Goal: Task Accomplishment & Management: Use online tool/utility

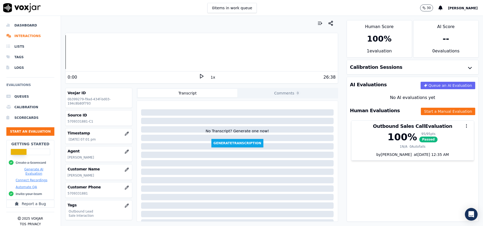
scroll to position [52, 0]
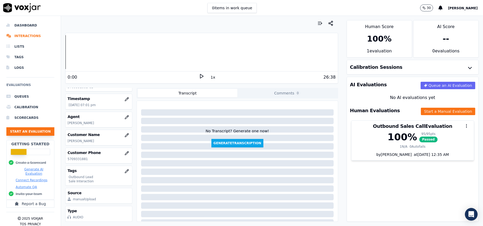
click at [32, 130] on button "Start an Evaluation" at bounding box center [30, 132] width 48 height 8
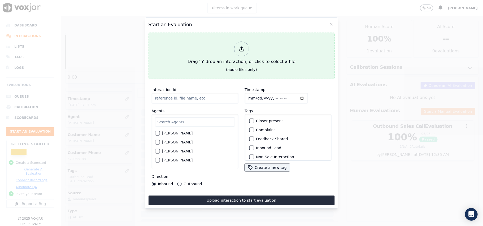
click at [238, 50] on div at bounding box center [241, 49] width 15 height 15
click at [251, 47] on div "Drag 'n' drop an interaction, or click to select a file" at bounding box center [241, 54] width 112 height 28
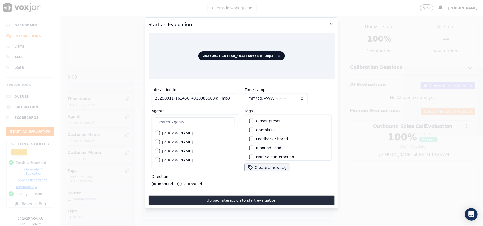
drag, startPoint x: 223, startPoint y: 96, endPoint x: 211, endPoint y: 96, distance: 12.2
click at [211, 96] on input "20250911-161450_4013386683-all.mp3" at bounding box center [194, 98] width 87 height 11
click at [278, 54] on icon at bounding box center [279, 55] width 2 height 3
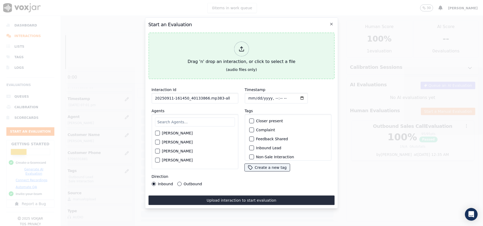
click at [249, 54] on div "Drag 'n' drop an interaction, or click to select a file" at bounding box center [241, 54] width 112 height 28
click at [234, 45] on div "Drag 'n' drop an interaction, or click to select a file" at bounding box center [241, 54] width 112 height 28
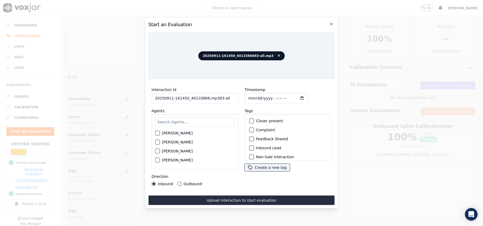
drag, startPoint x: 222, startPoint y: 95, endPoint x: 256, endPoint y: 98, distance: 33.8
click at [217, 97] on input "20250911-161450_40133866.mp383-all" at bounding box center [194, 98] width 87 height 11
type input "20250911-161450_40133866.mp383-C1"
click at [254, 95] on input "Timestamp" at bounding box center [275, 98] width 63 height 11
type input "[DATE]T19:56"
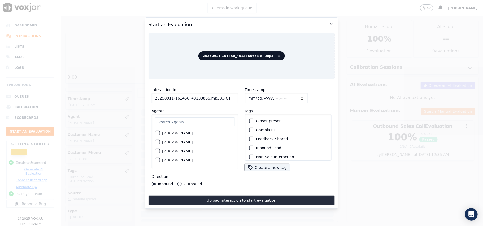
click at [205, 120] on input "text" at bounding box center [195, 122] width 80 height 9
drag, startPoint x: 204, startPoint y: 95, endPoint x: 213, endPoint y: 96, distance: 9.6
click at [213, 96] on input "20250911-161450_40133866.mp383-C1" at bounding box center [194, 98] width 87 height 11
type input "20250911-161450_40133866-C1"
click at [206, 118] on input "text" at bounding box center [195, 122] width 80 height 9
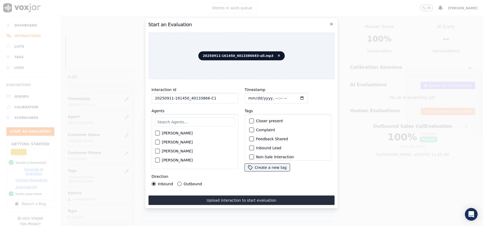
paste input "[PERSON_NAME]"
type input "[PERSON_NAME]"
click at [156, 135] on div "[PERSON_NAME]" at bounding box center [195, 134] width 80 height 9
drag, startPoint x: 175, startPoint y: 130, endPoint x: 179, endPoint y: 133, distance: 4.2
click at [176, 133] on label "[PERSON_NAME]" at bounding box center [177, 135] width 31 height 4
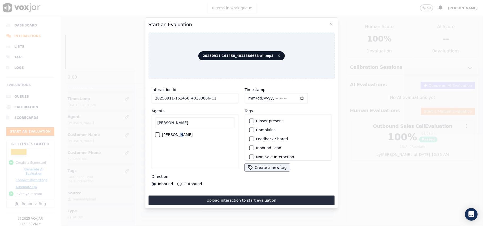
click at [159, 134] on button "[PERSON_NAME]" at bounding box center [157, 135] width 5 height 5
click at [180, 182] on button "Outbound" at bounding box center [179, 184] width 4 height 4
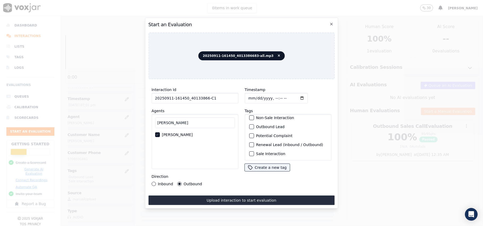
click at [260, 152] on label "Sale Interaction" at bounding box center [270, 154] width 29 height 4
click at [254, 152] on button "Sale Interaction" at bounding box center [251, 154] width 5 height 5
click at [256, 125] on label "Outbound Lead" at bounding box center [270, 127] width 29 height 4
click at [254, 125] on button "Outbound Lead" at bounding box center [251, 127] width 5 height 5
drag, startPoint x: 250, startPoint y: 198, endPoint x: 327, endPoint y: 182, distance: 79.2
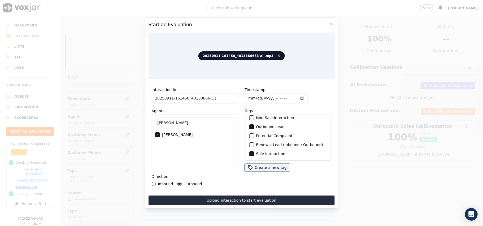
click at [250, 199] on button "Upload interaction to start evaluation" at bounding box center [241, 201] width 186 height 10
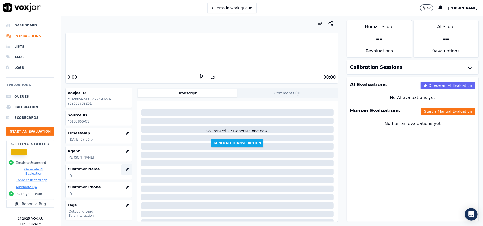
click at [125, 170] on icon "button" at bounding box center [126, 169] width 3 height 3
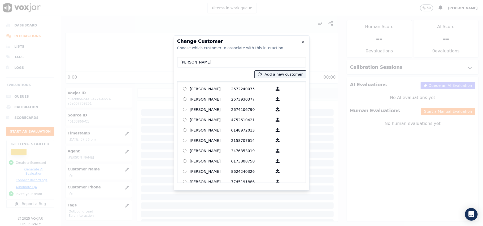
click at [183, 62] on input "[PERSON_NAME]" at bounding box center [241, 62] width 129 height 11
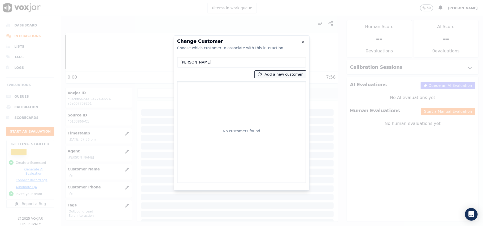
type input "[PERSON_NAME]"
click at [268, 77] on button "Add a new customer" at bounding box center [280, 74] width 51 height 7
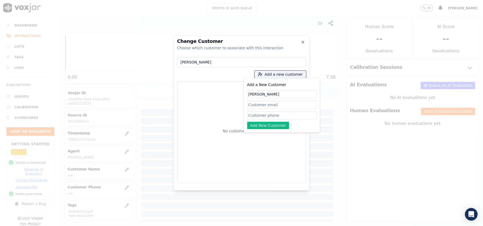
type input "[PERSON_NAME]"
click at [255, 118] on input "Add a New Customer" at bounding box center [281, 115] width 69 height 8
paste input "4013386683"
type input "4013386683"
click at [262, 121] on div "Add a New Customer [PERSON_NAME] 4013386683 Add New Customer" at bounding box center [281, 106] width 69 height 48
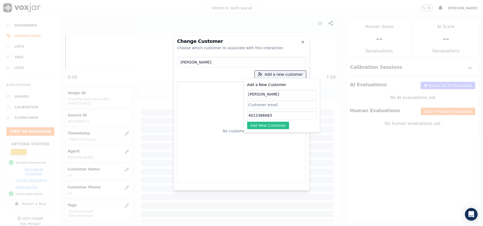
click at [272, 128] on button "Add New Customer" at bounding box center [268, 125] width 42 height 7
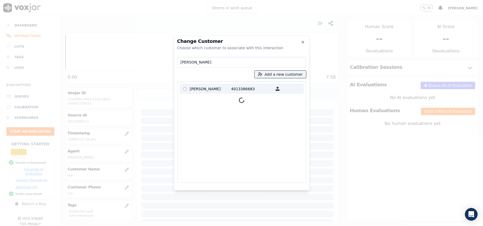
click at [208, 89] on p "[PERSON_NAME]" at bounding box center [210, 89] width 41 height 8
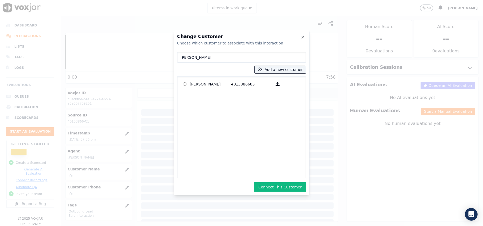
click at [267, 185] on button "Connect This Customer" at bounding box center [280, 188] width 52 height 10
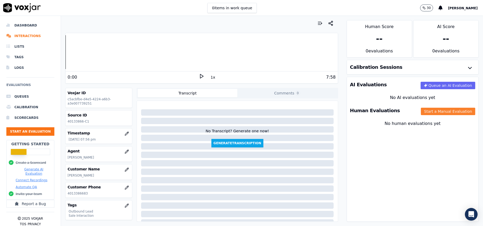
click at [428, 110] on button "Start a Manual Evaluation" at bounding box center [448, 111] width 54 height 7
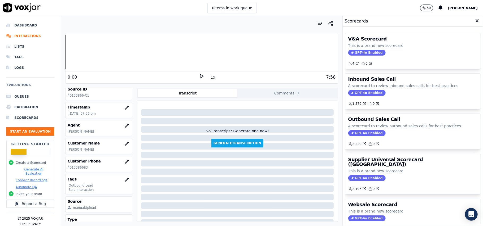
scroll to position [52, 0]
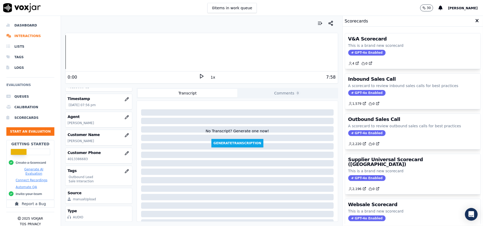
click at [348, 135] on span "GPT-4o Enabled" at bounding box center [366, 133] width 37 height 6
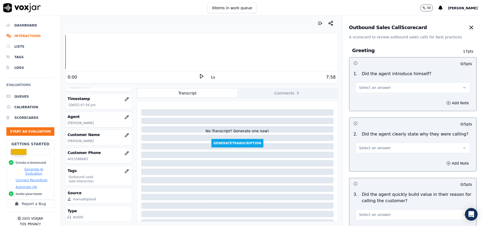
click at [356, 84] on button "Select an answer" at bounding box center [413, 87] width 114 height 11
click at [361, 104] on div "No" at bounding box center [401, 108] width 103 height 8
click at [364, 90] on button "No" at bounding box center [413, 87] width 114 height 11
drag, startPoint x: 364, startPoint y: 93, endPoint x: 369, endPoint y: 137, distance: 44.5
click at [365, 102] on div "Yes" at bounding box center [401, 100] width 103 height 8
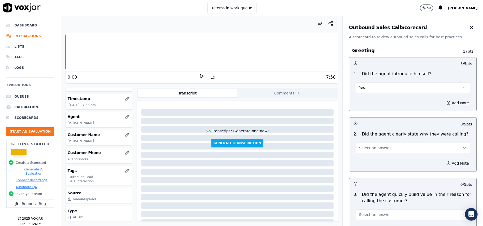
click at [371, 148] on span "Select an answer" at bounding box center [375, 148] width 32 height 5
click at [371, 161] on div "Yes" at bounding box center [401, 160] width 103 height 8
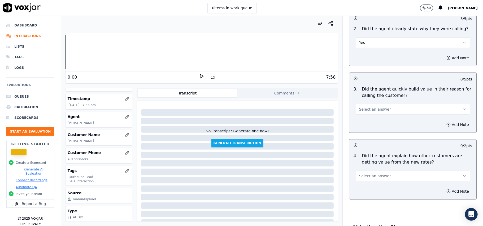
scroll to position [141, 0]
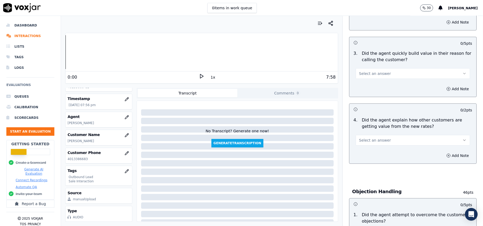
click at [370, 72] on span "Select an answer" at bounding box center [375, 73] width 32 height 5
click at [370, 85] on div "Yes" at bounding box center [401, 86] width 103 height 8
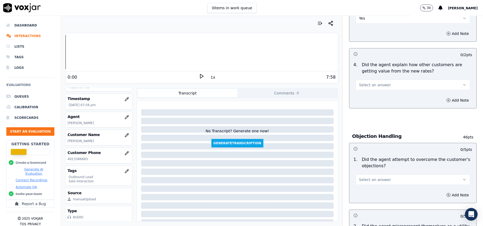
scroll to position [247, 0]
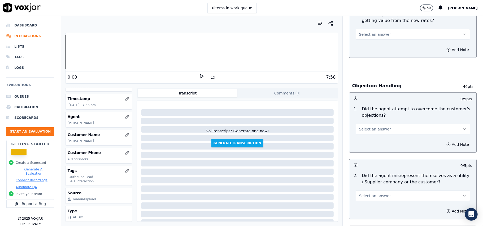
click at [369, 32] on button "Select an answer" at bounding box center [413, 34] width 114 height 11
click at [365, 49] on div "Yes" at bounding box center [401, 47] width 103 height 8
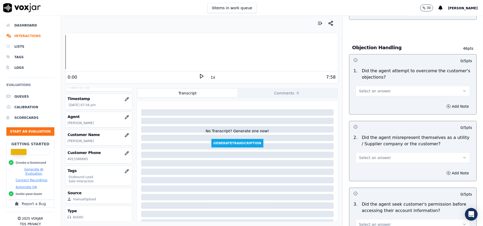
scroll to position [318, 0]
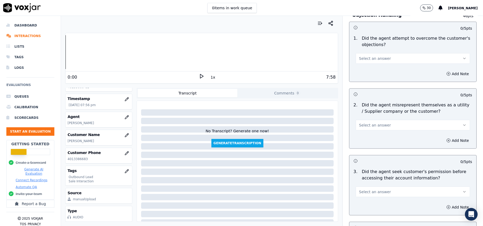
click at [393, 53] on div "Select an answer" at bounding box center [413, 58] width 114 height 12
click at [387, 71] on div "Add Note" at bounding box center [412, 74] width 127 height 16
click at [385, 62] on button "Select an answer" at bounding box center [413, 58] width 114 height 11
click at [383, 71] on div "Yes" at bounding box center [401, 71] width 103 height 8
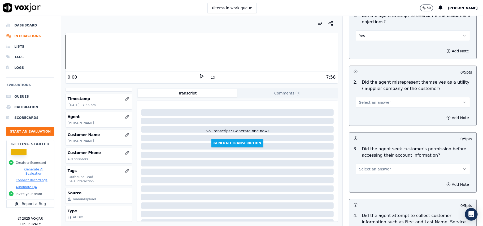
scroll to position [353, 0]
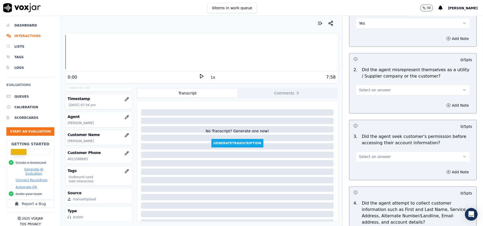
click at [391, 88] on button "Select an answer" at bounding box center [413, 90] width 114 height 11
click at [381, 116] on div "N/A" at bounding box center [401, 120] width 103 height 8
click at [386, 95] on button "N/A" at bounding box center [413, 90] width 114 height 11
click at [376, 110] on div "No" at bounding box center [401, 111] width 103 height 8
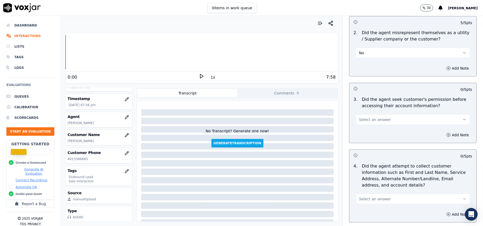
scroll to position [424, 0]
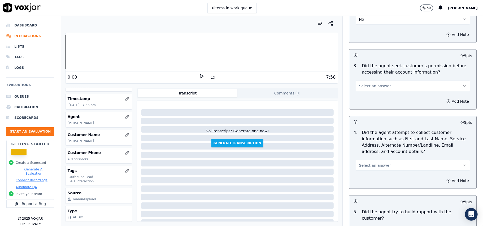
click at [380, 88] on button "Select an answer" at bounding box center [413, 86] width 114 height 11
click at [375, 99] on div "Yes" at bounding box center [401, 99] width 103 height 8
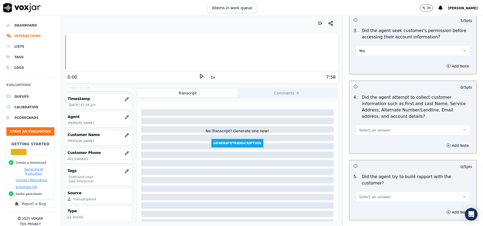
click at [366, 123] on div "Select an answer" at bounding box center [412, 128] width 123 height 16
click at [363, 138] on div "4 . Did the agent attempt to collect customer information such as First and Las…" at bounding box center [412, 115] width 127 height 46
click at [364, 135] on button "Select an answer" at bounding box center [413, 130] width 114 height 11
drag, startPoint x: 366, startPoint y: 162, endPoint x: 370, endPoint y: 162, distance: 4.0
click at [367, 163] on div "N/A" at bounding box center [401, 160] width 103 height 8
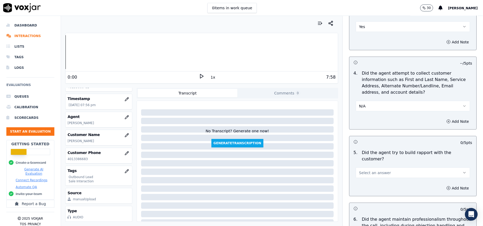
scroll to position [495, 0]
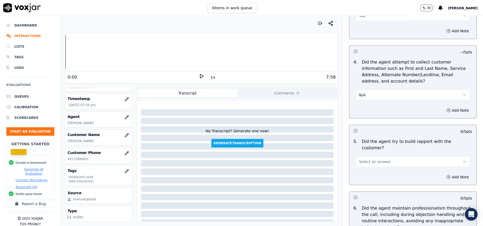
click at [359, 160] on button "Select an answer" at bounding box center [413, 162] width 114 height 11
click at [359, 170] on div "Yes" at bounding box center [401, 169] width 103 height 8
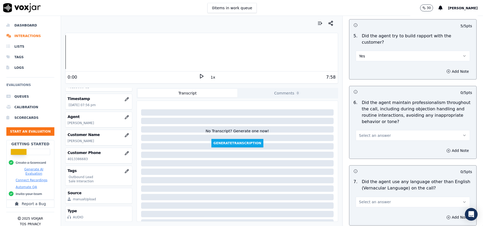
scroll to position [601, 0]
click at [382, 130] on button "Select an answer" at bounding box center [413, 135] width 114 height 11
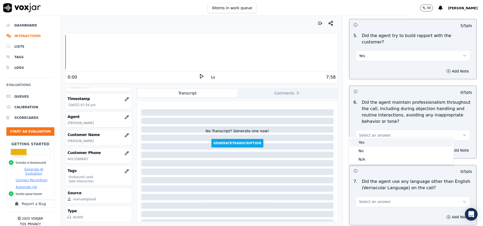
click at [381, 139] on div "Yes" at bounding box center [401, 142] width 103 height 8
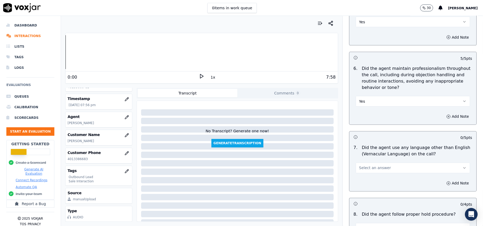
scroll to position [672, 0]
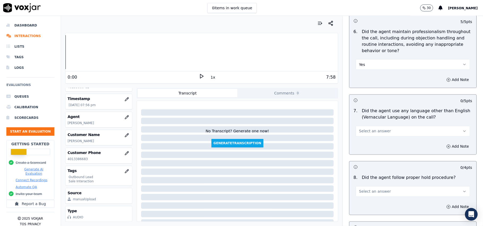
click at [382, 131] on button "Select an answer" at bounding box center [413, 131] width 114 height 11
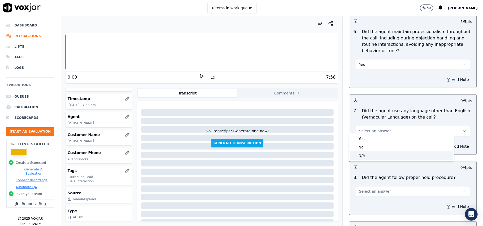
click at [382, 152] on div "N/A" at bounding box center [401, 156] width 103 height 8
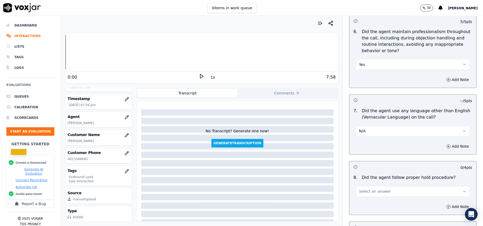
click at [379, 130] on button "N/A" at bounding box center [413, 131] width 114 height 11
click at [369, 149] on div "No" at bounding box center [401, 147] width 103 height 8
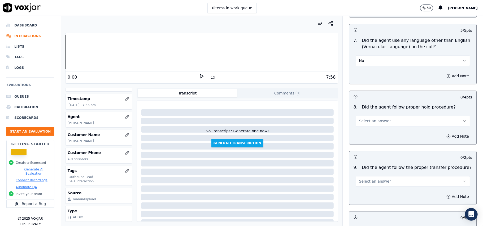
click at [377, 116] on button "Select an answer" at bounding box center [413, 121] width 114 height 11
click at [374, 132] on div "Yes" at bounding box center [401, 129] width 103 height 8
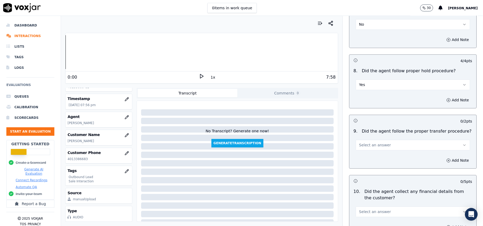
scroll to position [813, 0]
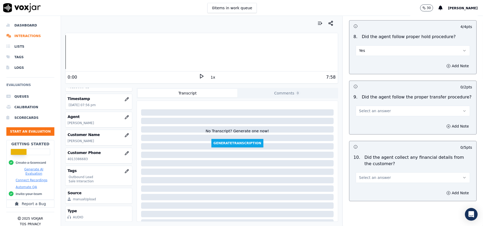
click at [386, 106] on button "Select an answer" at bounding box center [413, 111] width 114 height 11
click at [378, 120] on div "Yes" at bounding box center [401, 119] width 103 height 8
click at [392, 173] on button "Select an answer" at bounding box center [413, 178] width 114 height 11
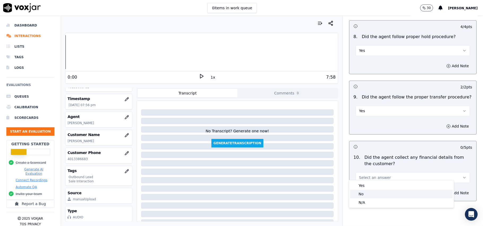
drag, startPoint x: 378, startPoint y: 196, endPoint x: 384, endPoint y: 164, distance: 32.8
click at [378, 195] on div "No" at bounding box center [401, 194] width 103 height 8
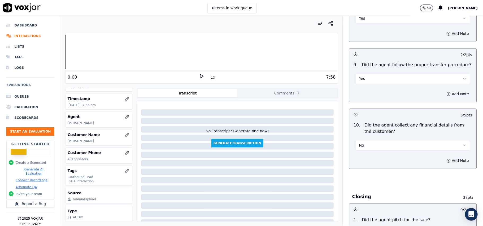
scroll to position [884, 0]
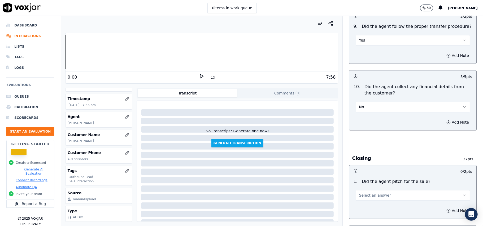
click at [384, 101] on div "No" at bounding box center [413, 107] width 114 height 12
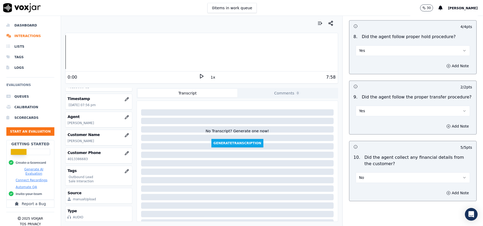
scroll to position [1323, 0]
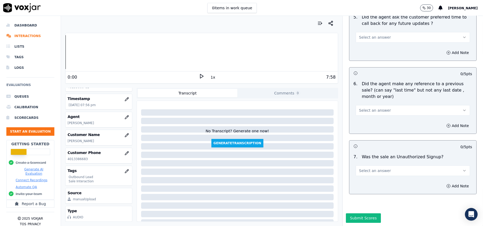
click at [367, 166] on button "Select an answer" at bounding box center [413, 171] width 114 height 11
click at [361, 176] on div "No" at bounding box center [401, 175] width 103 height 8
click at [382, 100] on div "Select an answer" at bounding box center [412, 108] width 123 height 16
click at [380, 105] on button "Select an answer" at bounding box center [413, 110] width 114 height 11
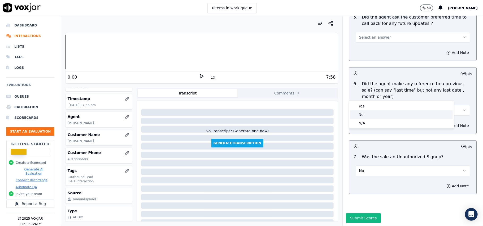
click at [373, 115] on div "No" at bounding box center [401, 115] width 103 height 8
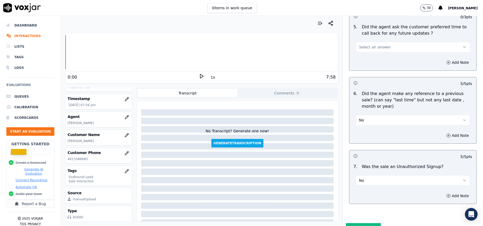
scroll to position [1217, 0]
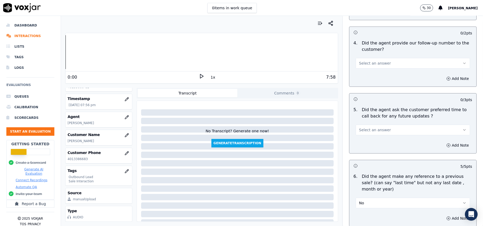
click at [371, 128] on span "Select an answer" at bounding box center [375, 130] width 32 height 5
click at [372, 137] on div "Yes" at bounding box center [401, 139] width 103 height 8
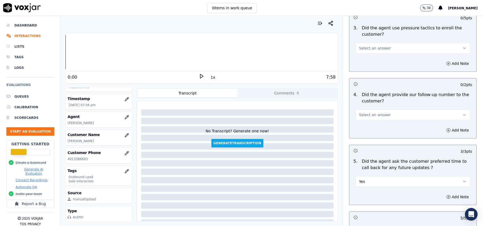
scroll to position [1075, 0]
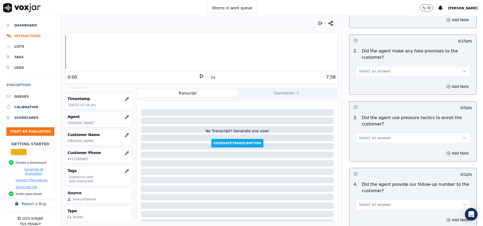
click at [387, 139] on button "Select an answer" at bounding box center [413, 138] width 114 height 11
click at [382, 151] on div "No" at bounding box center [401, 155] width 103 height 8
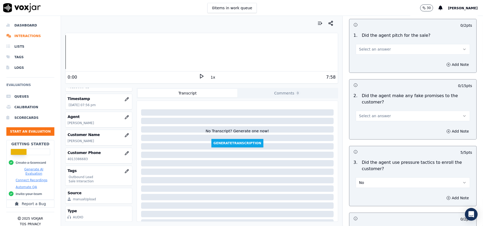
scroll to position [1004, 0]
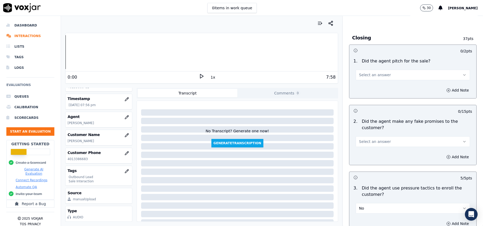
click at [386, 137] on button "Select an answer" at bounding box center [413, 142] width 114 height 11
click at [382, 155] on div "No" at bounding box center [401, 159] width 103 height 8
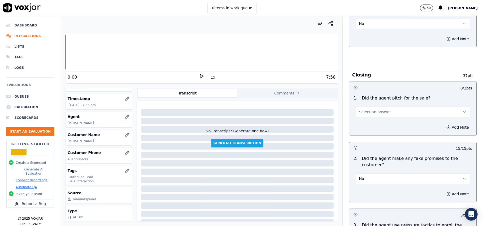
scroll to position [934, 0]
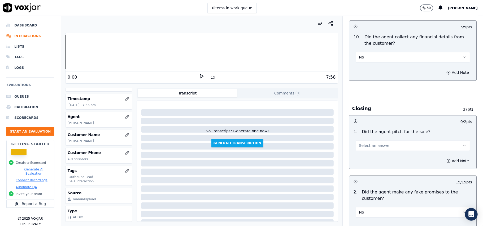
click at [380, 142] on button "Select an answer" at bounding box center [413, 146] width 114 height 11
click at [376, 155] on div "Yes" at bounding box center [401, 154] width 103 height 8
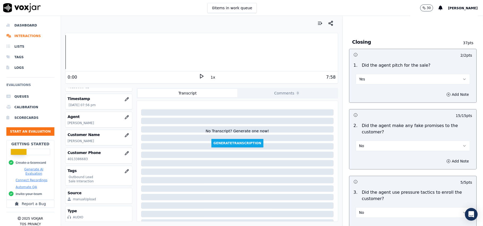
drag, startPoint x: 466, startPoint y: 123, endPoint x: 478, endPoint y: 240, distance: 117.6
click at [478, 226] on html "0 items in work queue 30 [PERSON_NAME] Dashboard Interactions Lists Tags Logs E…" at bounding box center [241, 113] width 483 height 226
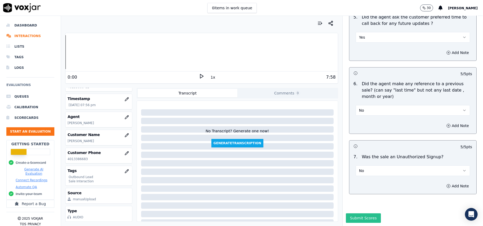
click at [347, 214] on button "Submit Scores" at bounding box center [363, 219] width 35 height 10
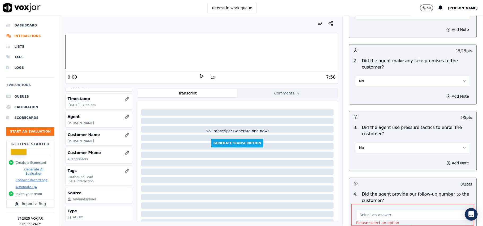
scroll to position [1116, 0]
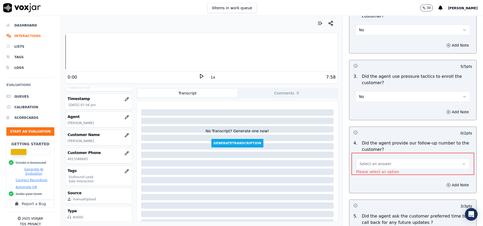
click at [375, 161] on span "Select an answer" at bounding box center [376, 163] width 32 height 5
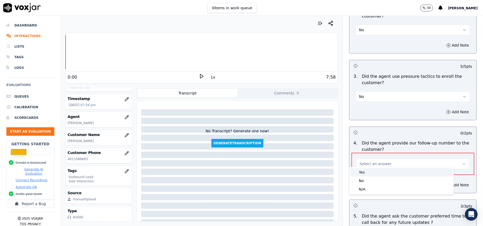
click at [370, 174] on div "Yes" at bounding box center [401, 172] width 102 height 8
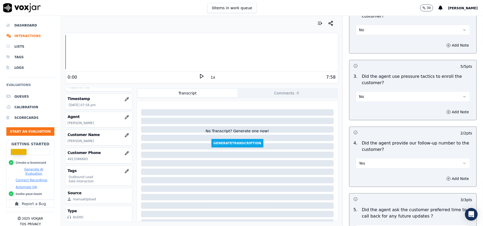
scroll to position [1323, 0]
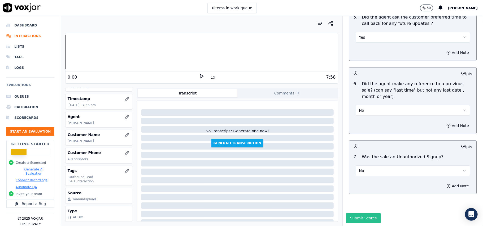
click at [364, 214] on button "Submit Scores" at bounding box center [363, 219] width 35 height 10
